Goal: Task Accomplishment & Management: Complete application form

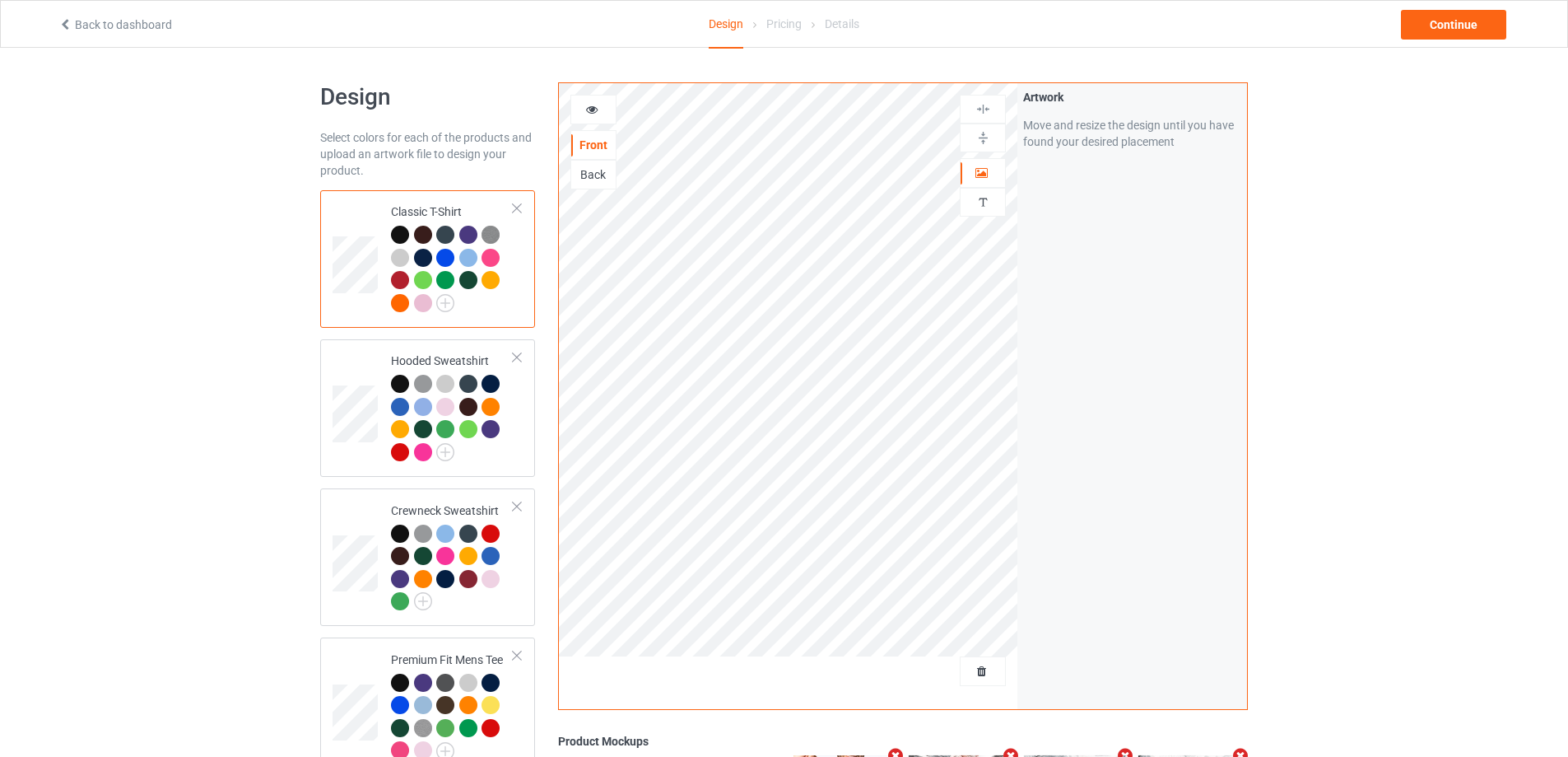
click at [980, 685] on div at bounding box center [982, 670] width 46 height 29
click at [980, 669] on span "Delete all designs" at bounding box center [945, 671] width 87 height 13
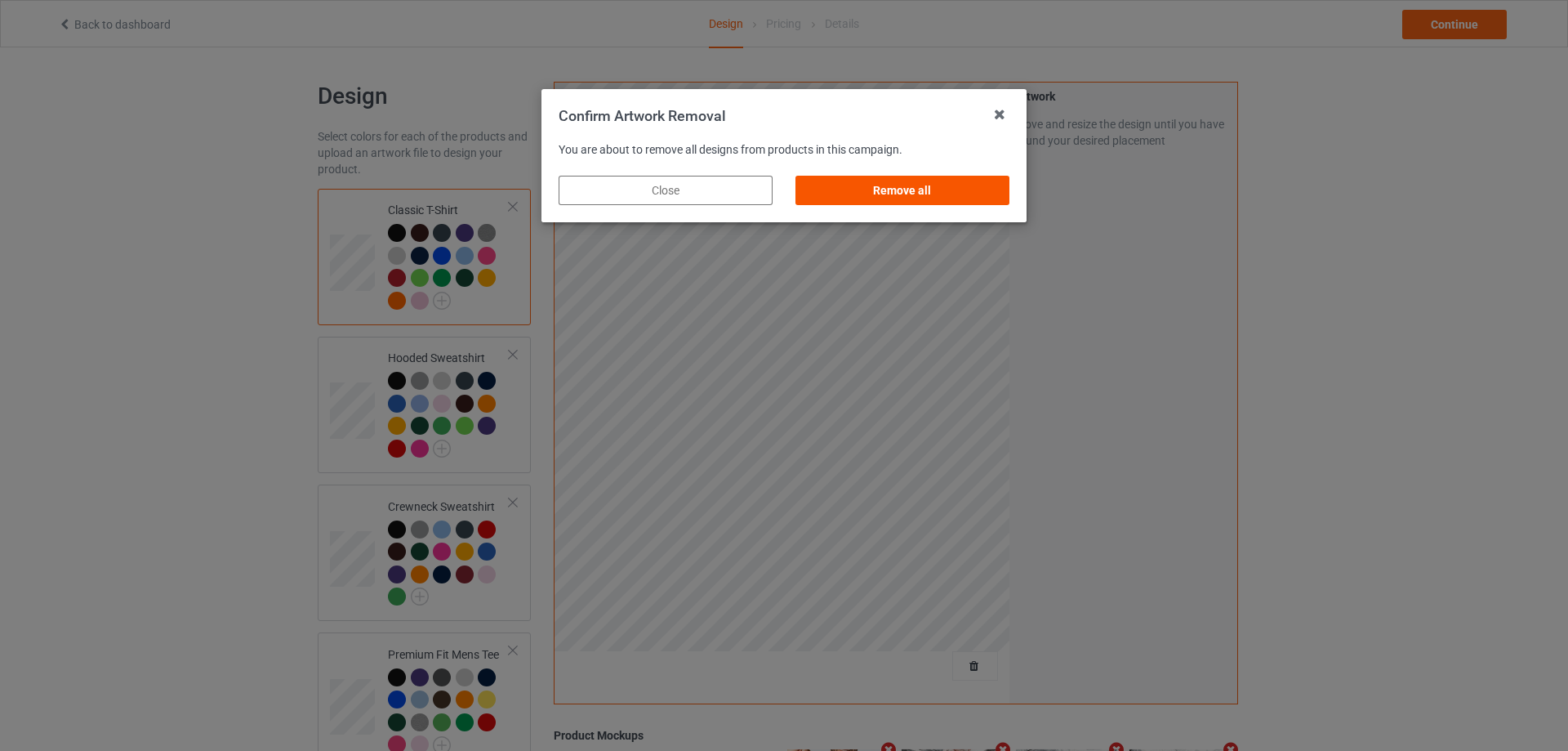
click at [851, 182] on div "Remove all" at bounding box center [903, 189] width 214 height 29
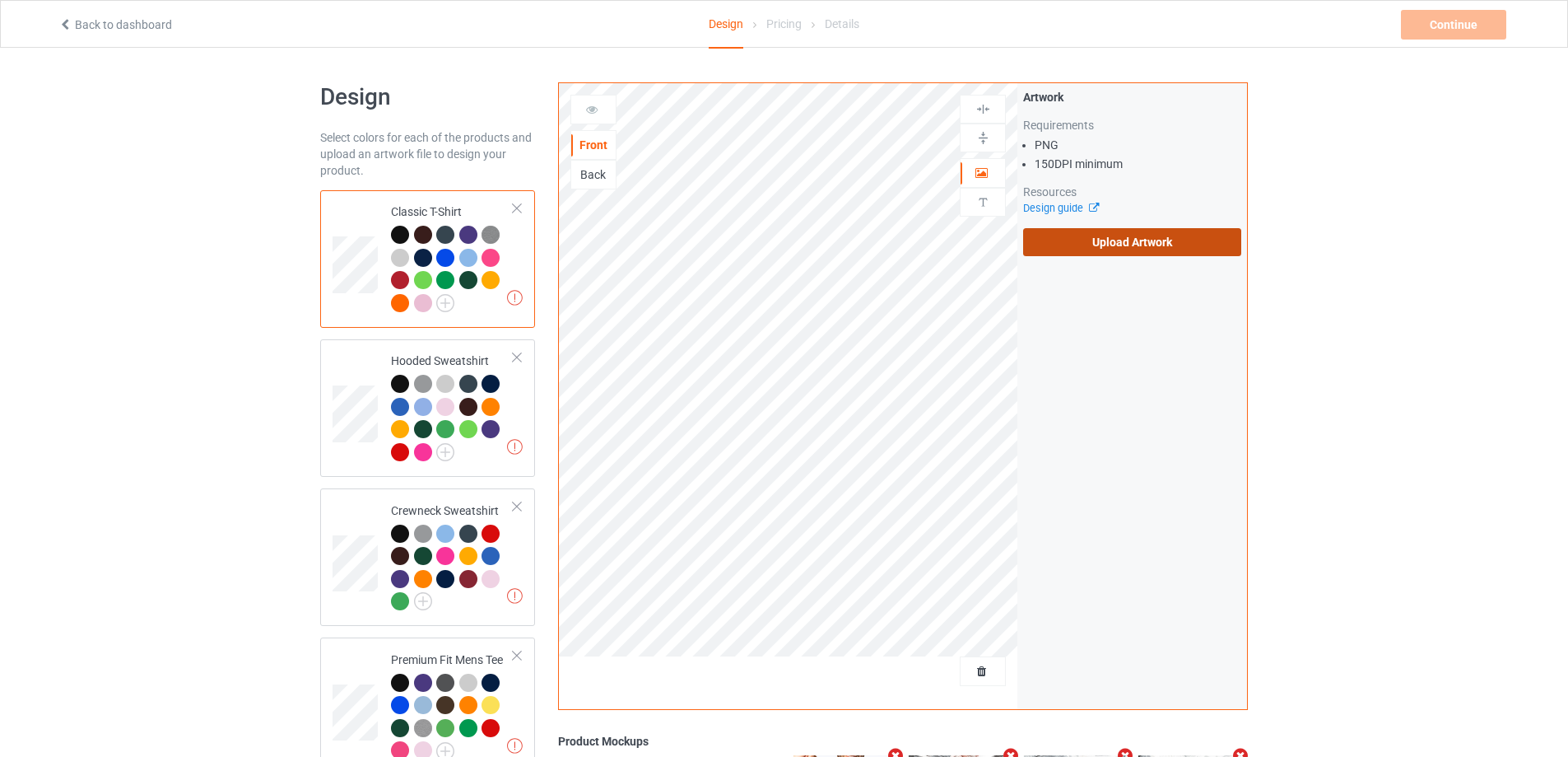
click at [1108, 247] on label "Upload Artwork" at bounding box center [1132, 242] width 218 height 28
click at [0, 0] on input "Upload Artwork" at bounding box center [0, 0] width 0 height 0
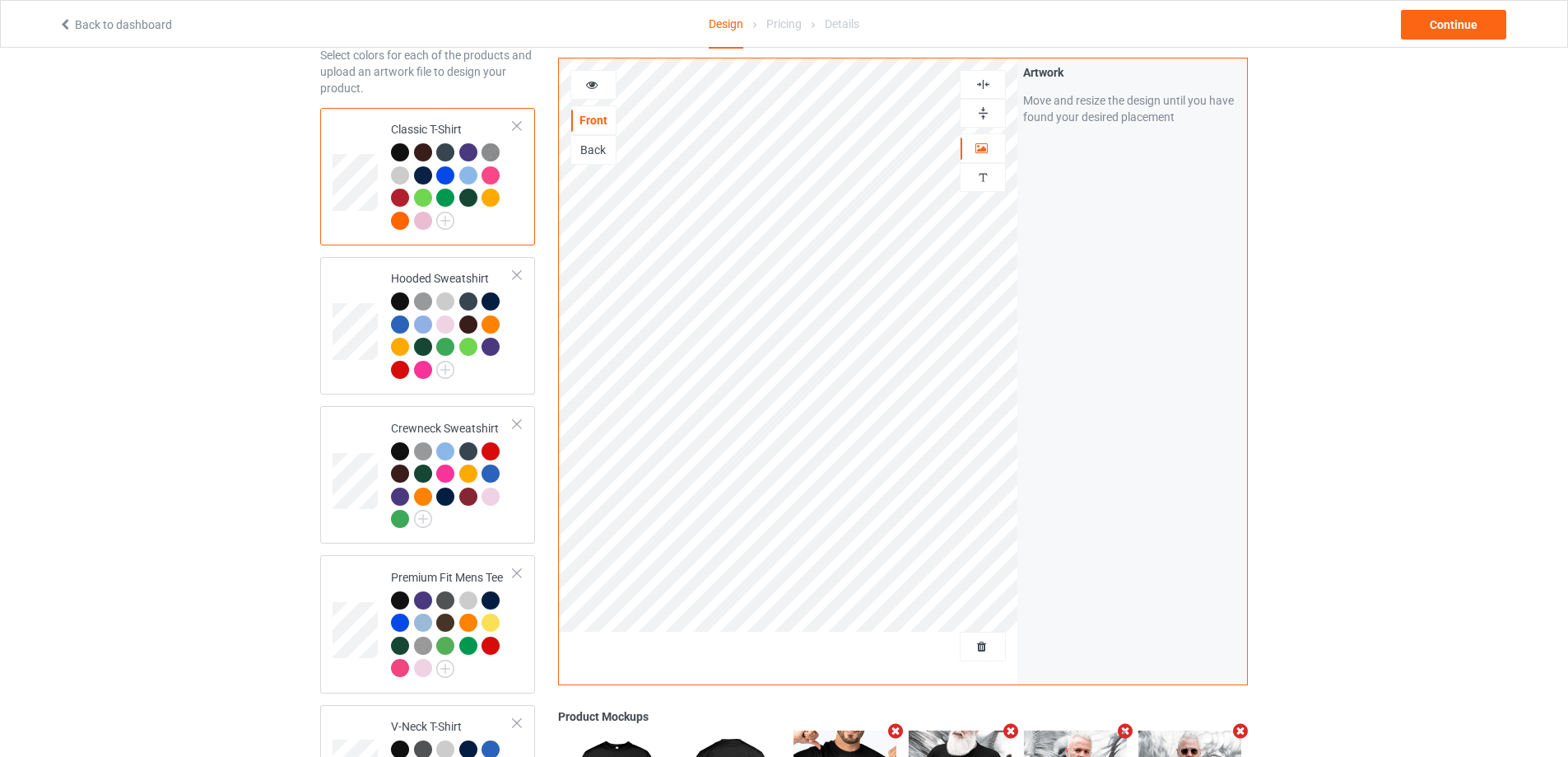
scroll to position [76, 0]
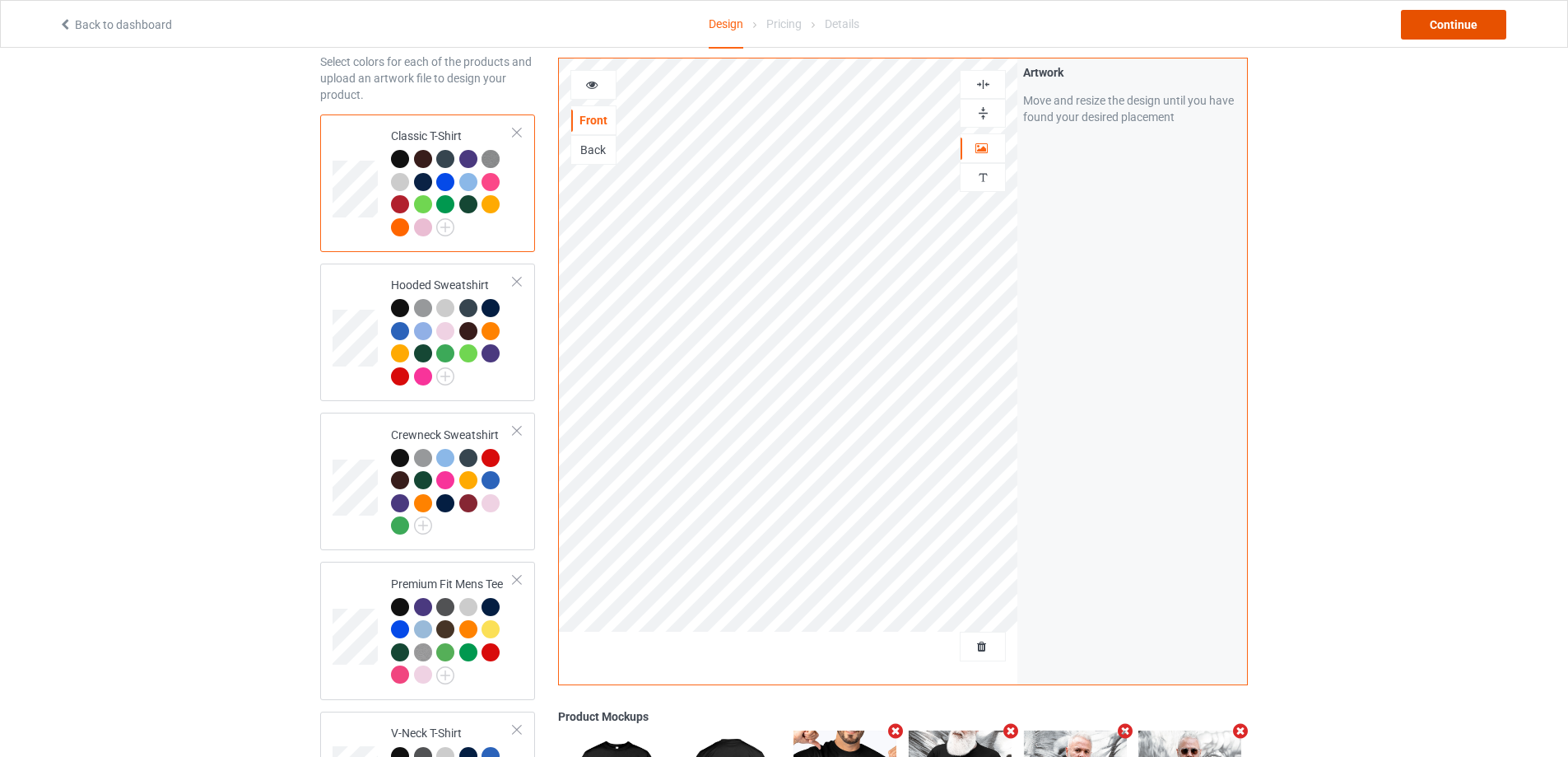
click at [1467, 28] on div "Continue" at bounding box center [1454, 24] width 106 height 29
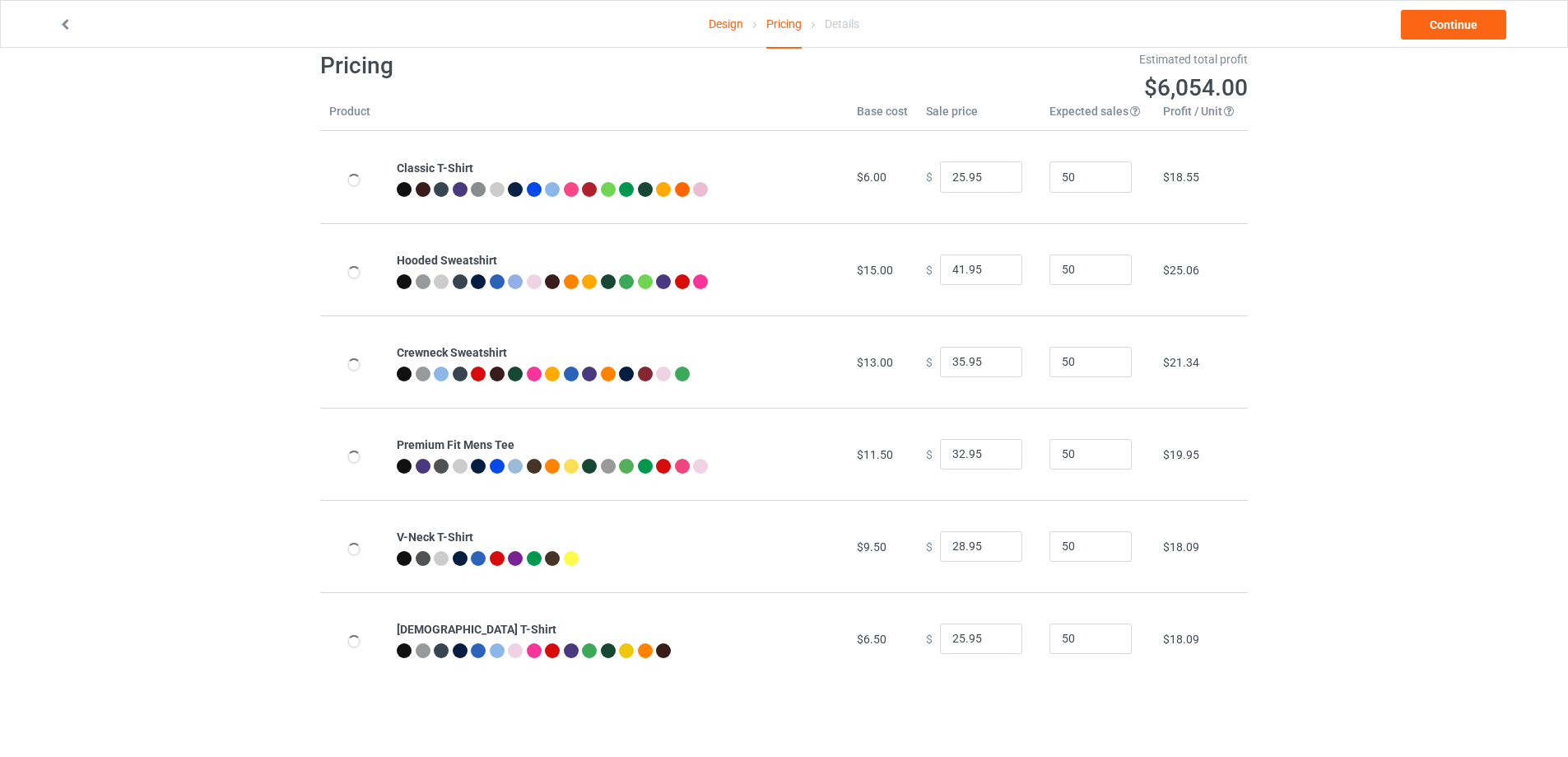
scroll to position [48, 0]
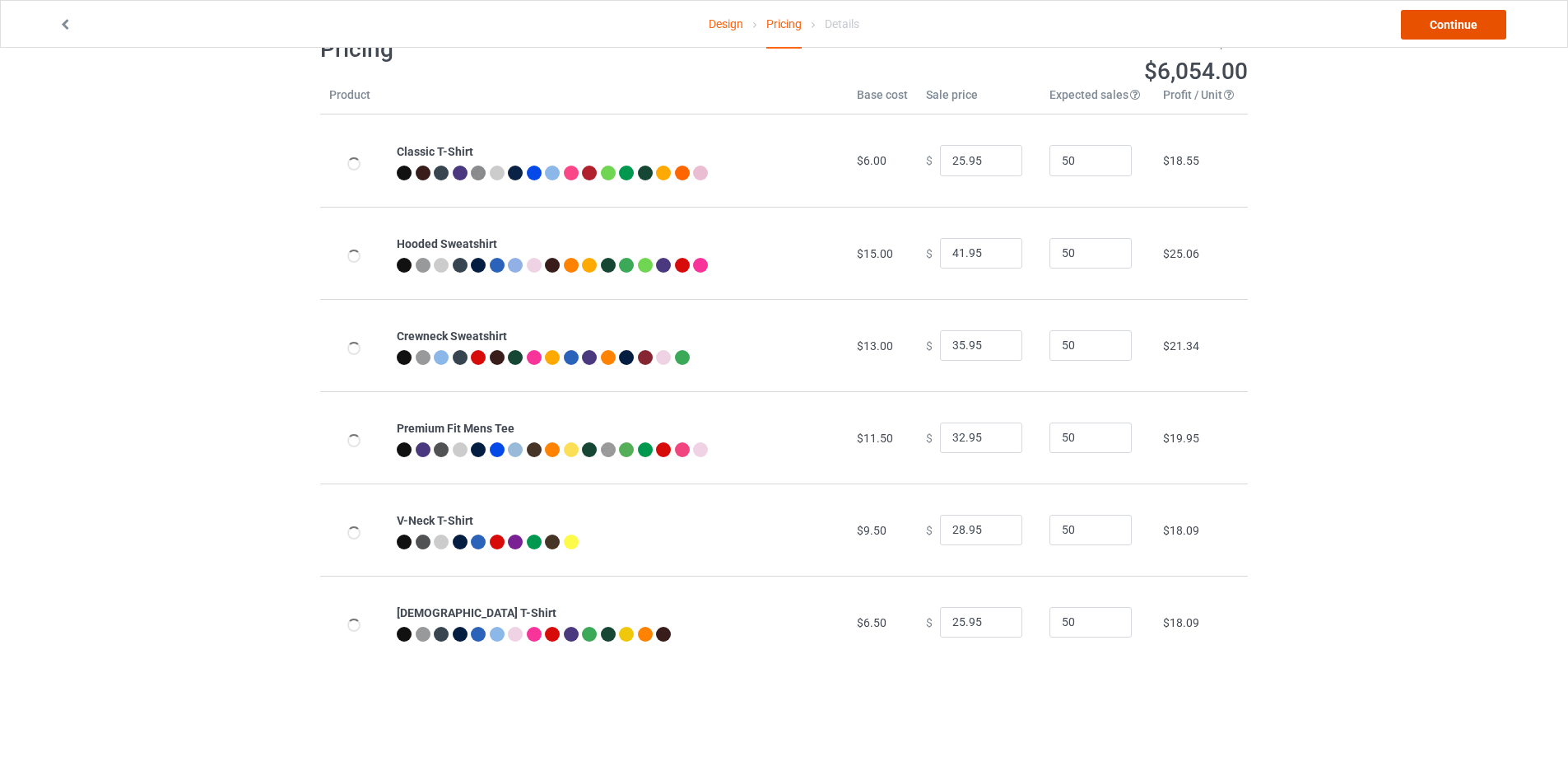
click at [1426, 26] on link "Continue" at bounding box center [1454, 24] width 106 height 29
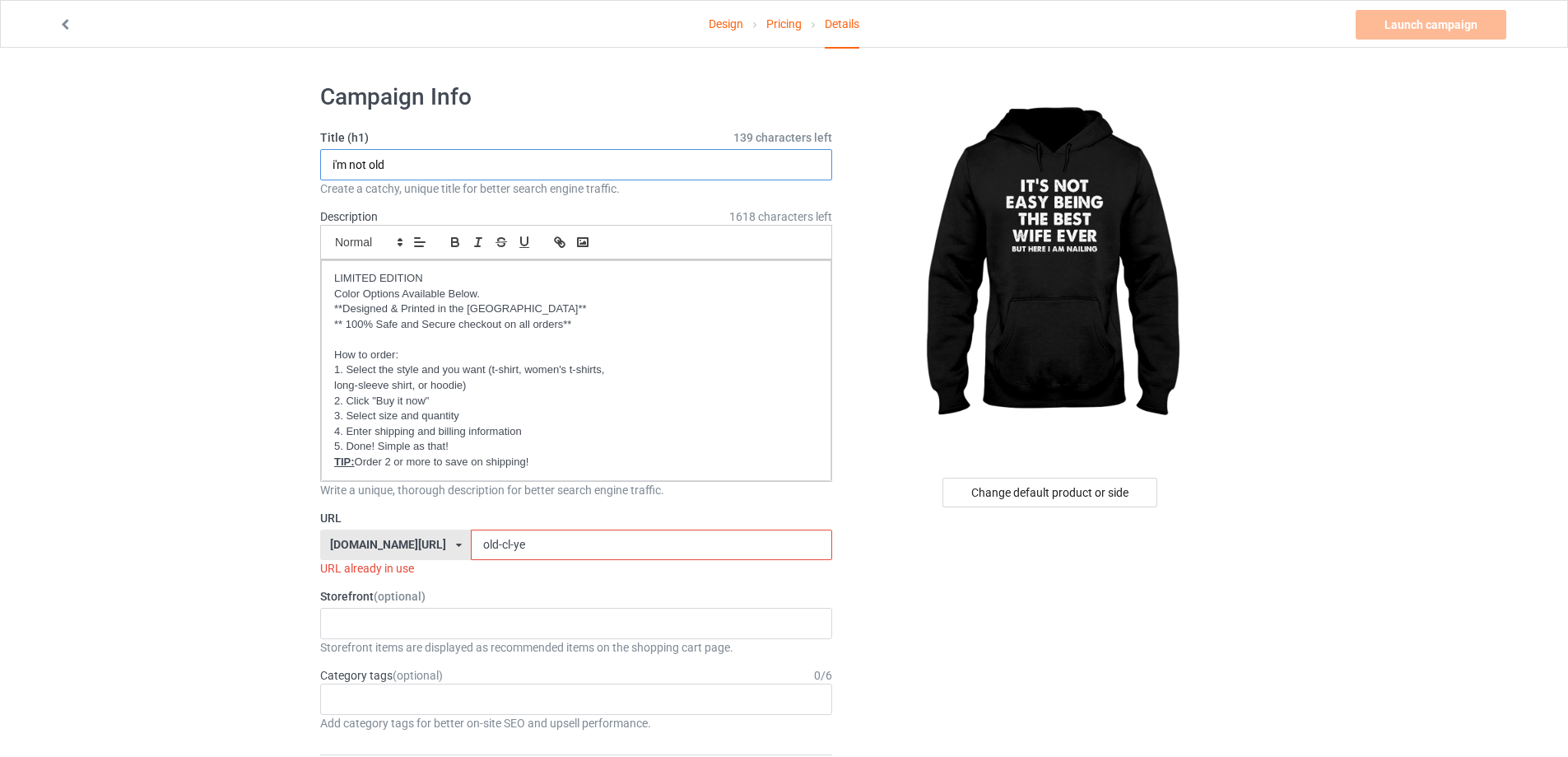
drag, startPoint x: 446, startPoint y: 168, endPoint x: 298, endPoint y: 157, distance: 148.4
type input "Best Wife Ever"
drag, startPoint x: 543, startPoint y: 541, endPoint x: 407, endPoint y: 541, distance: 136.0
click at [411, 541] on div "[DOMAIN_NAME][URL] [DOMAIN_NAME][URL] [DOMAIN_NAME][URL] [DOMAIN_NAME][URL] [DO…" at bounding box center [576, 544] width 512 height 31
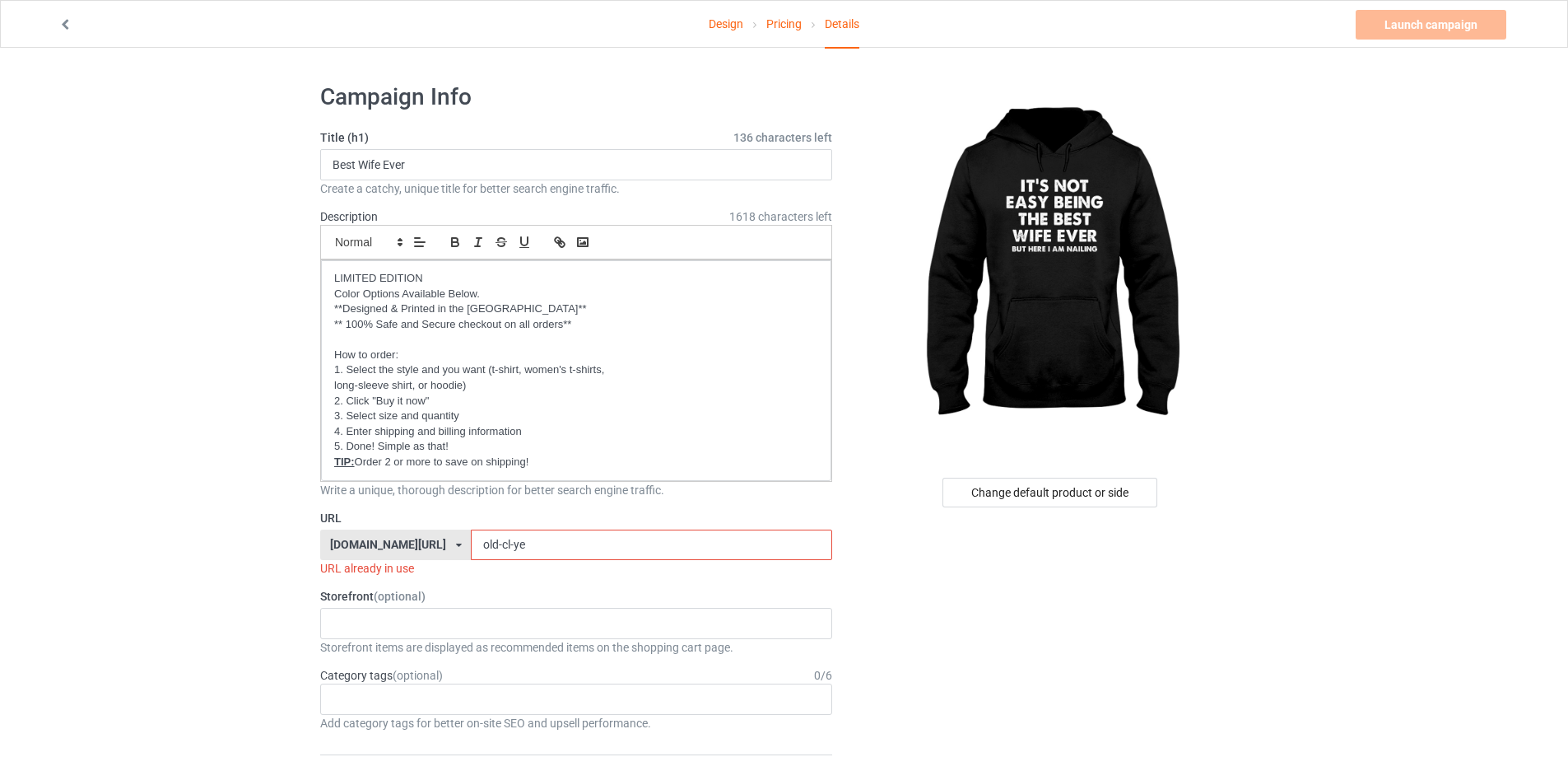
type input "ư"
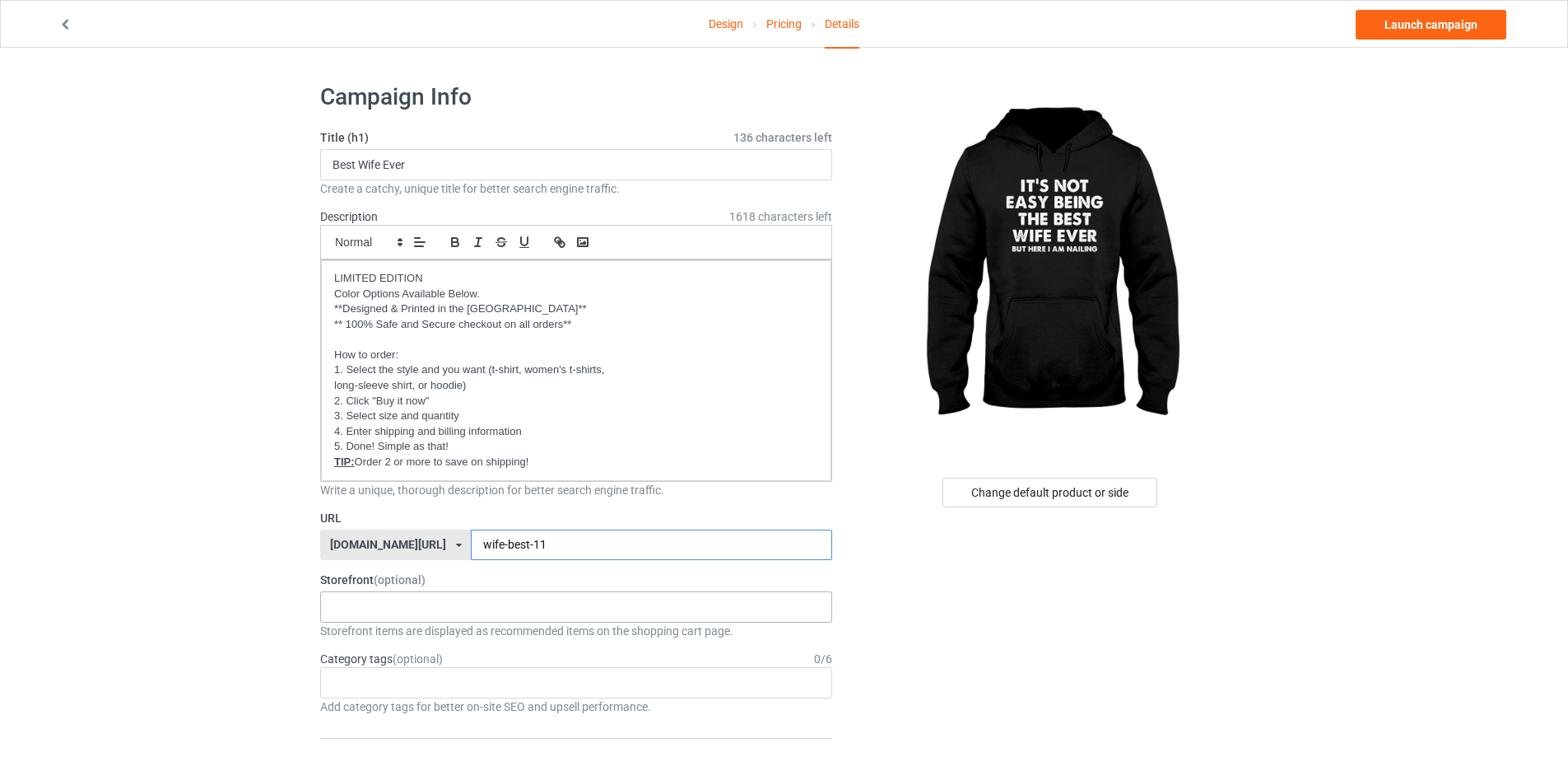
type input "wife-best-11"
click at [395, 597] on div "Oh look! A Bookstore! Best friends/ Besties 2025 [DEMOGRAPHIC_DATA] 2025 To my …" at bounding box center [576, 607] width 512 height 31
click at [391, 723] on div "To my SOULMATE" at bounding box center [576, 728] width 510 height 30
click at [1425, 28] on link "Launch campaign" at bounding box center [1430, 24] width 150 height 29
